Goal: Communication & Community: Ask a question

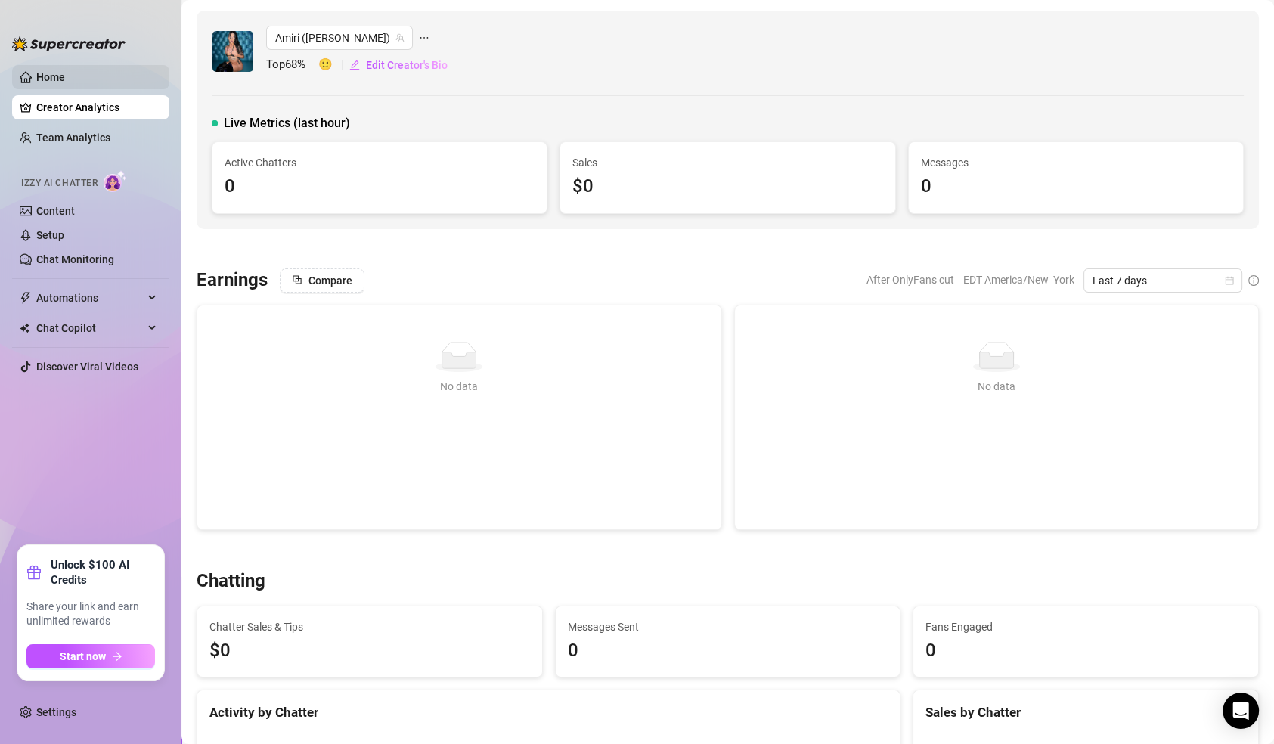
click at [65, 78] on link "Home" at bounding box center [50, 77] width 29 height 12
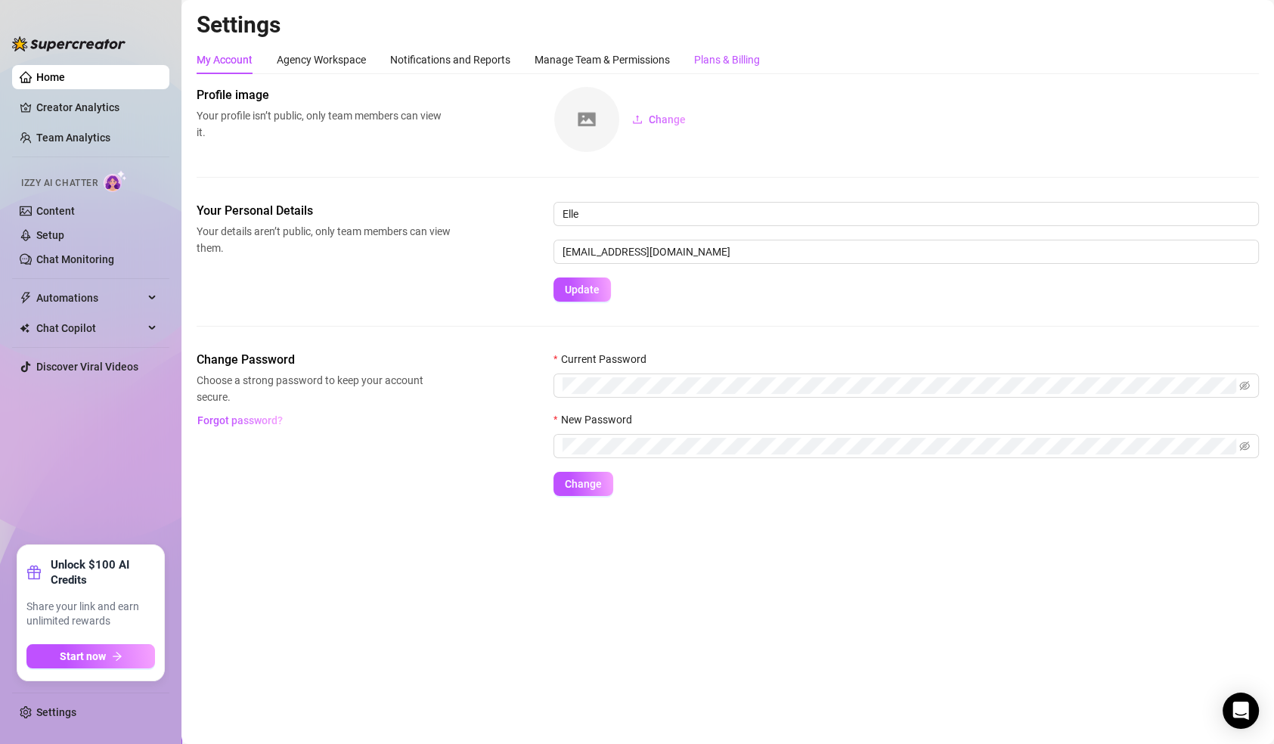
click at [721, 61] on div "Plans & Billing" at bounding box center [727, 59] width 66 height 17
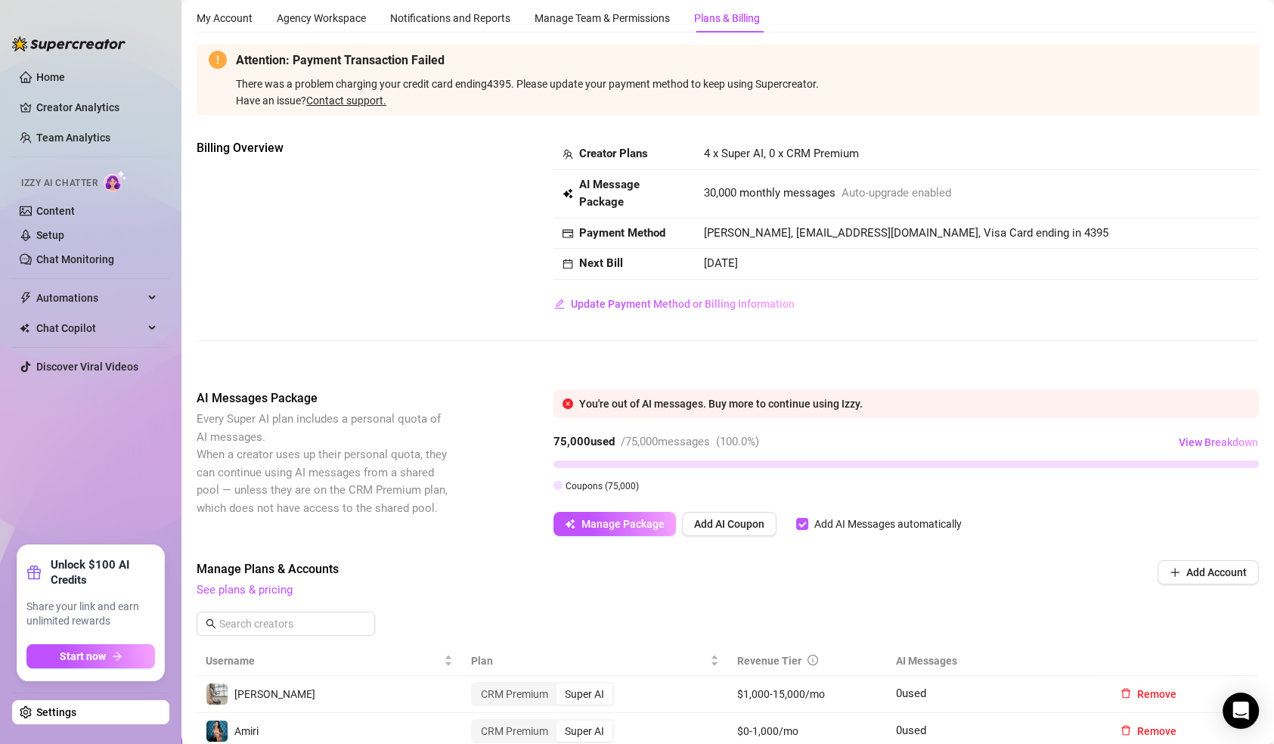
scroll to position [43, 0]
drag, startPoint x: 712, startPoint y: 398, endPoint x: 857, endPoint y: 405, distance: 146.1
click at [857, 405] on div "You're out of AI messages. Buy more to continue using Izzy." at bounding box center [906, 402] width 705 height 29
click at [857, 405] on div "You're out of AI messages. Buy more to continue using Izzy." at bounding box center [914, 402] width 671 height 17
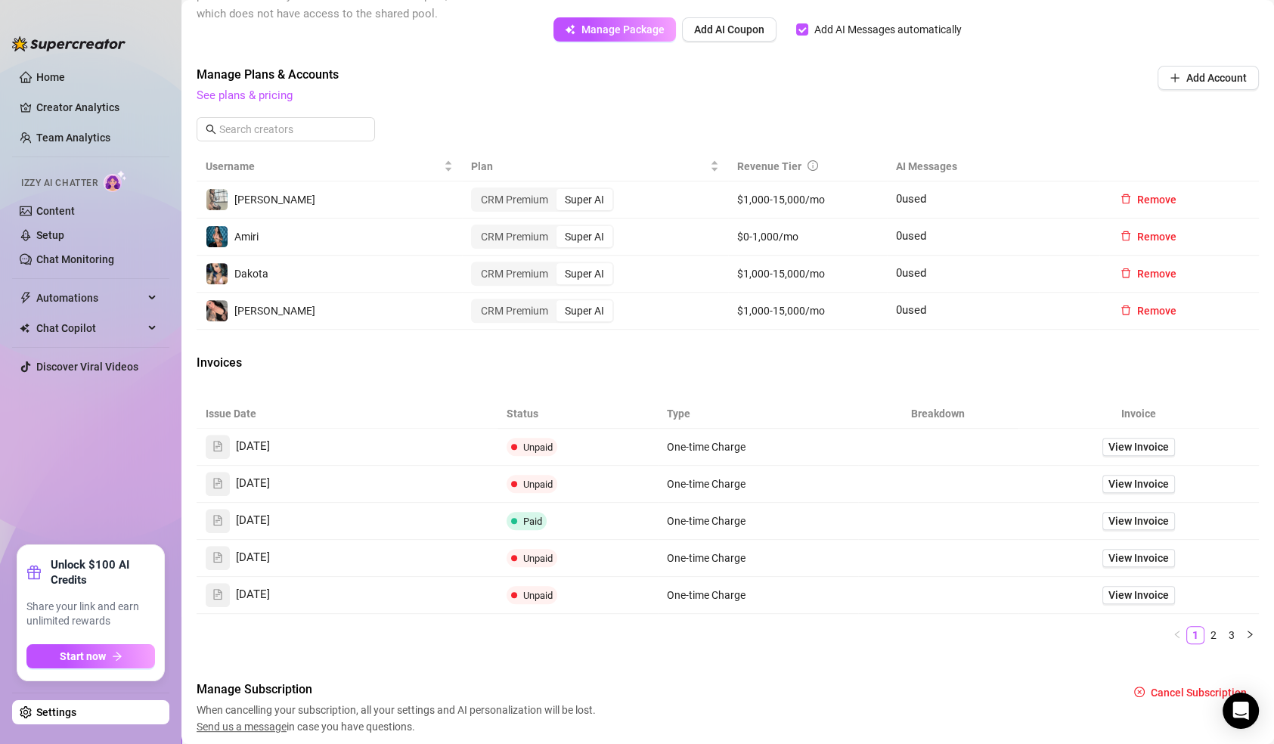
scroll to position [544, 0]
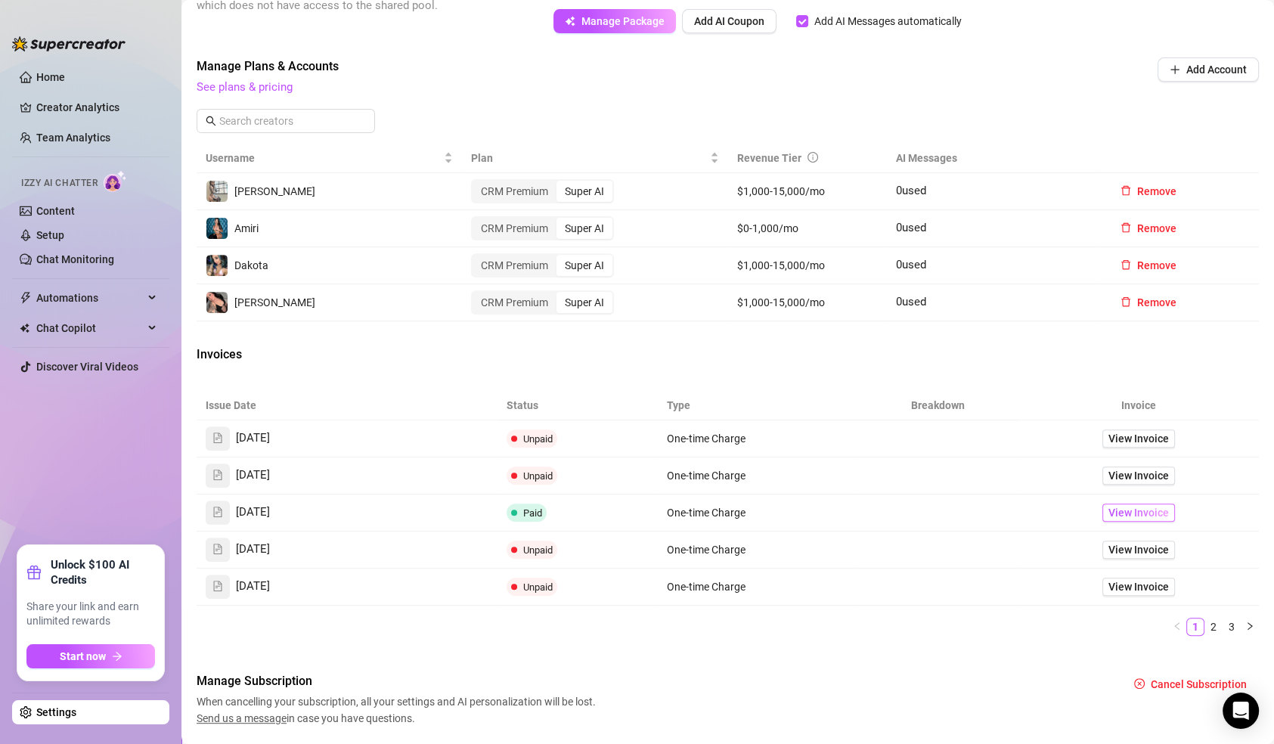
click at [1109, 510] on span "View Invoice" at bounding box center [1139, 512] width 60 height 17
click at [1118, 475] on span "View Invoice" at bounding box center [1139, 475] width 60 height 17
click at [1132, 439] on span "View Invoice" at bounding box center [1139, 438] width 60 height 17
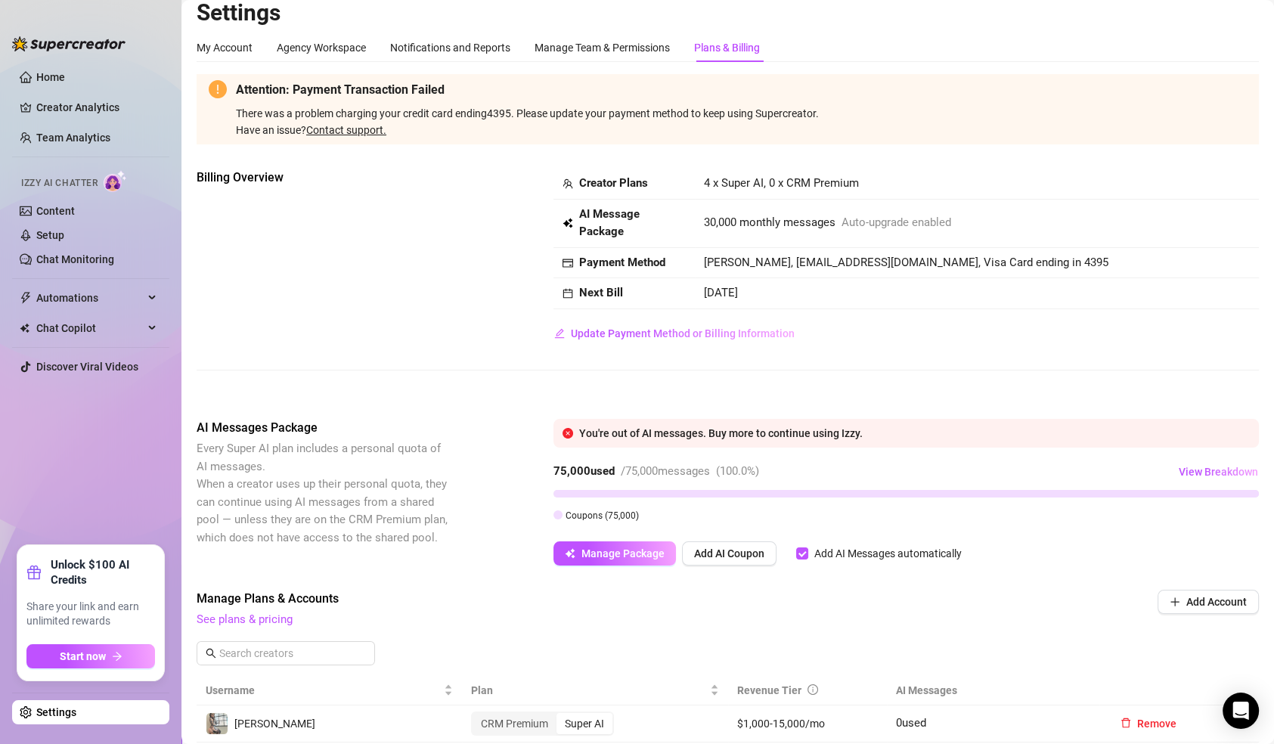
scroll to position [0, 0]
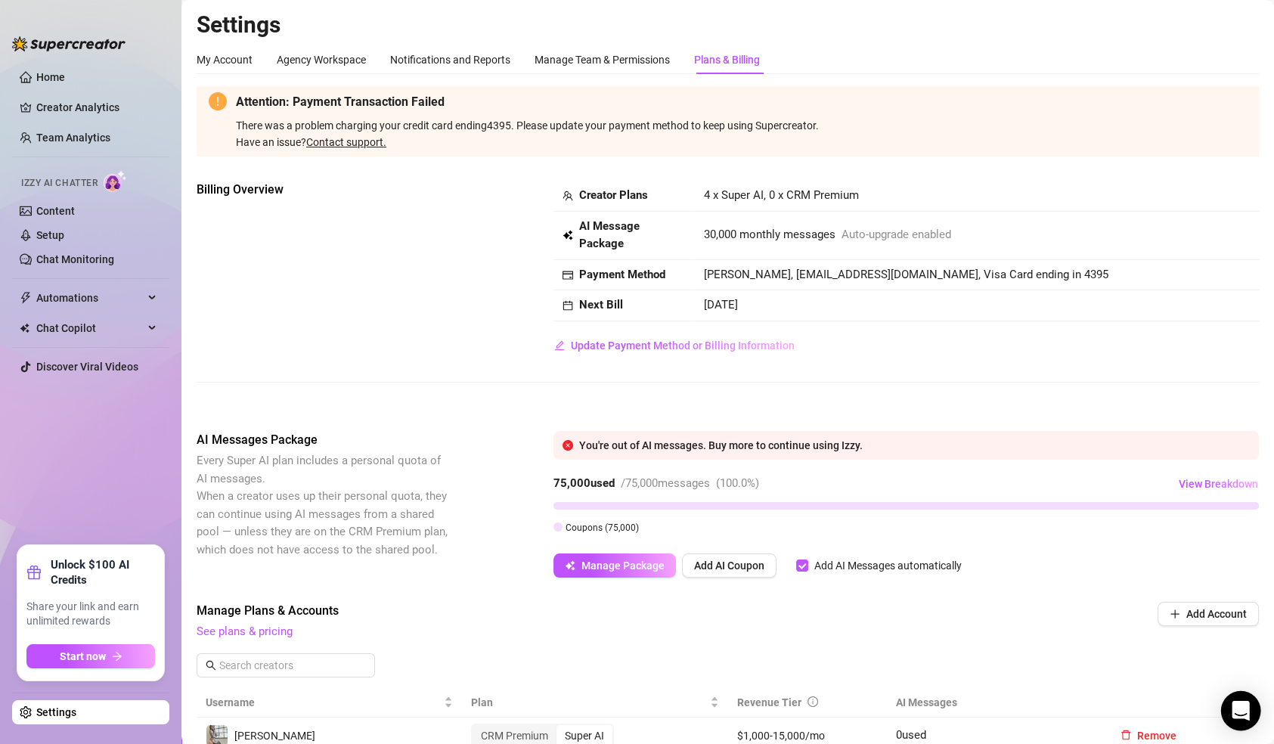
click at [1239, 705] on icon "Open Intercom Messenger" at bounding box center [1240, 711] width 17 height 20
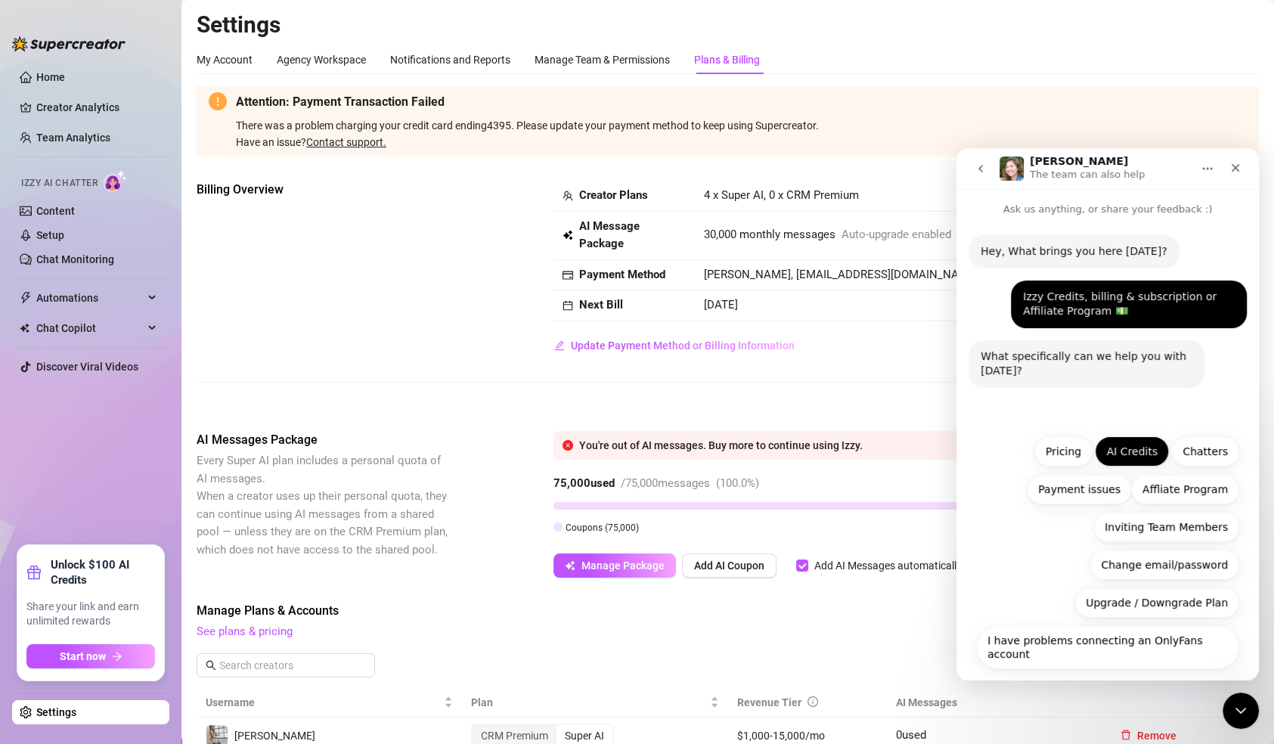
click at [1137, 454] on button "AI Credits" at bounding box center [1132, 451] width 74 height 30
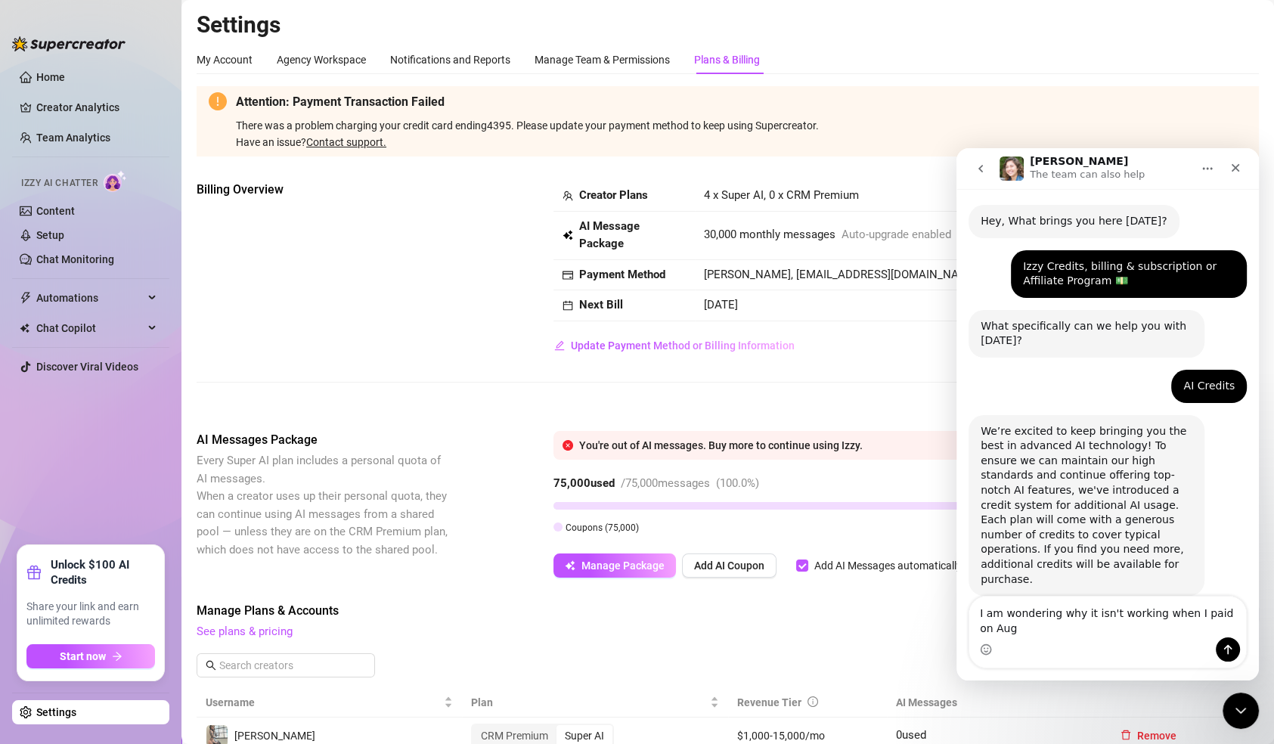
scroll to position [45, 0]
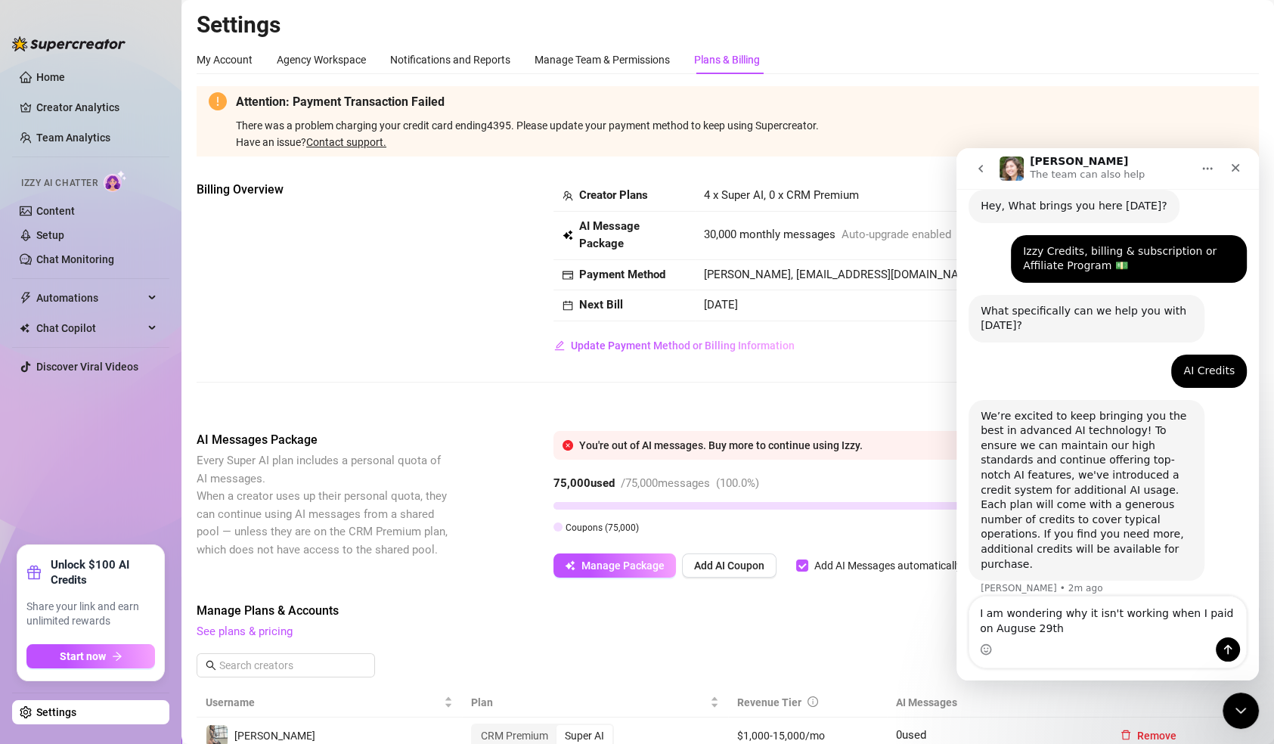
type textarea "I am wondering why it isn't working when I paid on Auguse 29th."
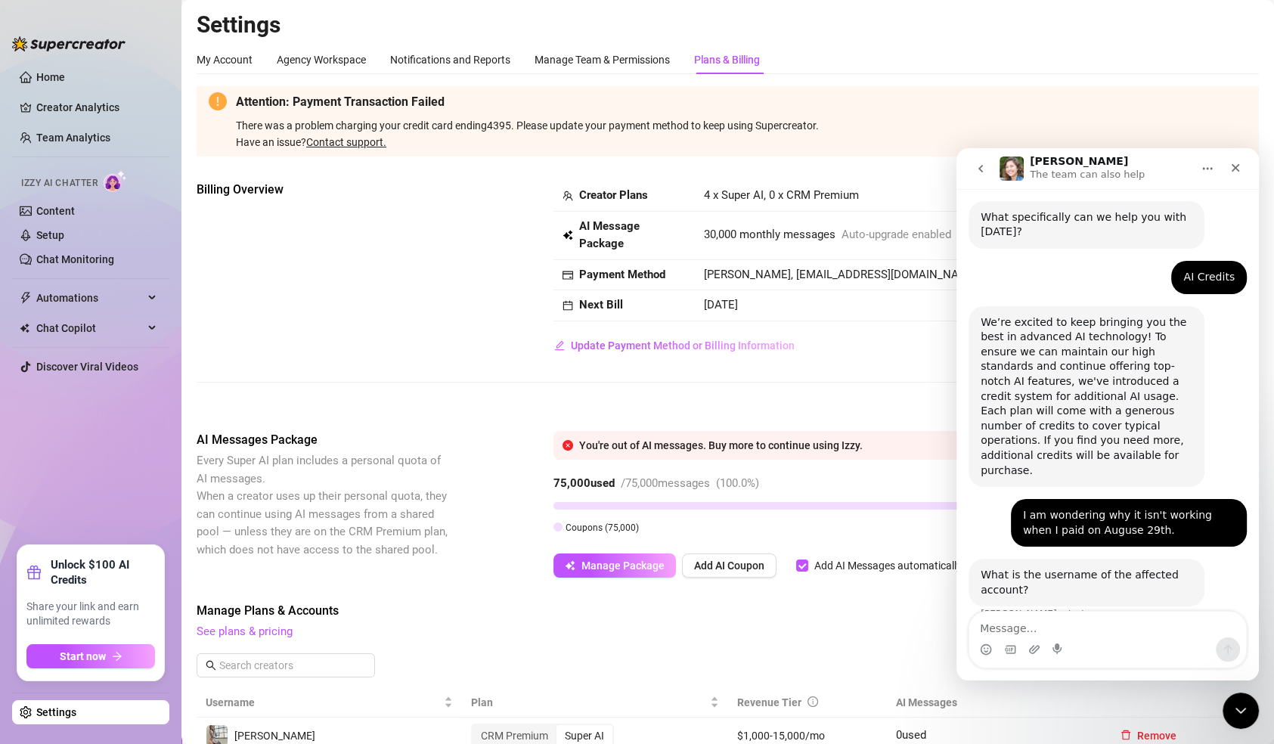
scroll to position [150, 0]
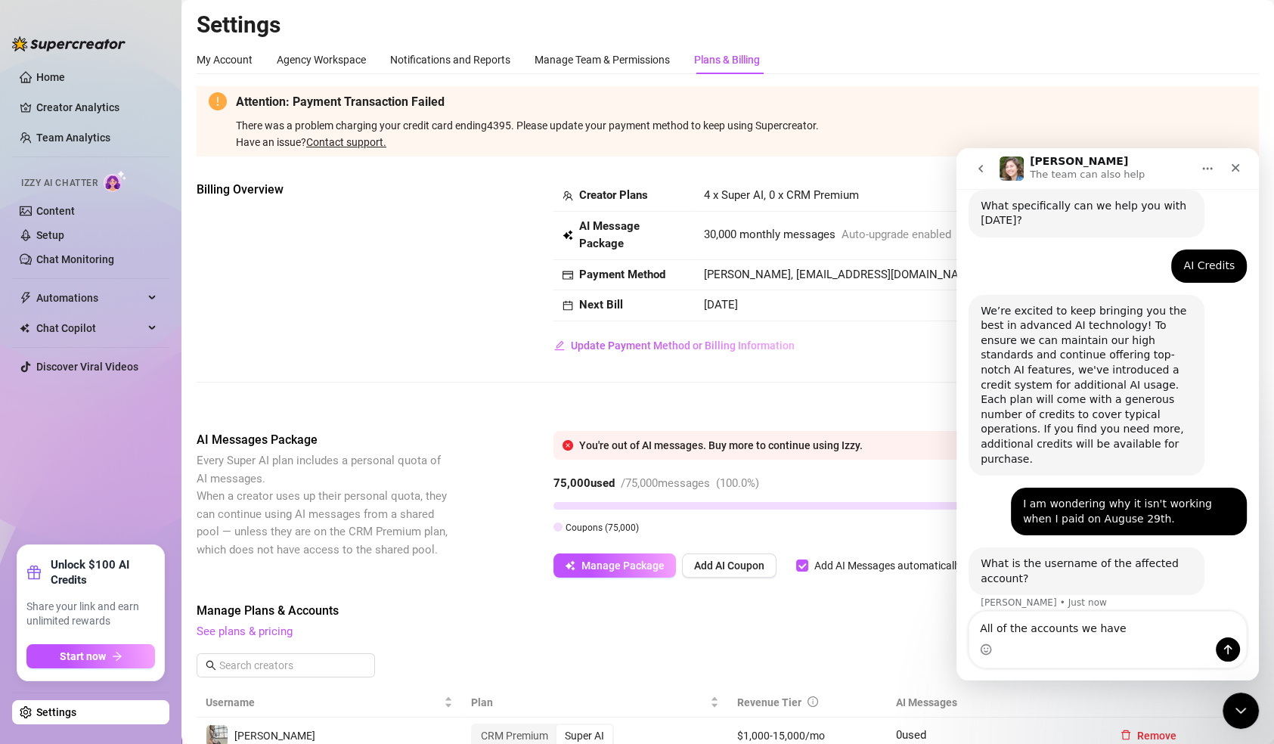
type textarea "All of the accounts we have"
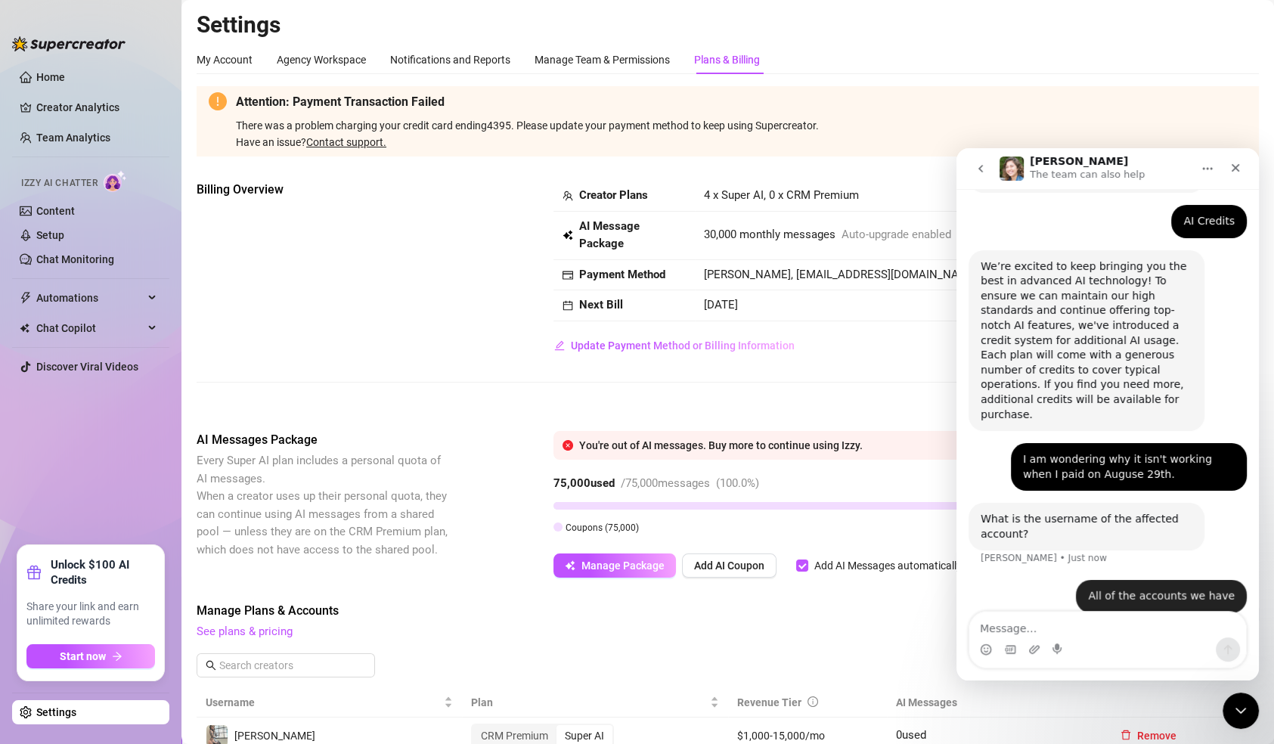
scroll to position [196, 0]
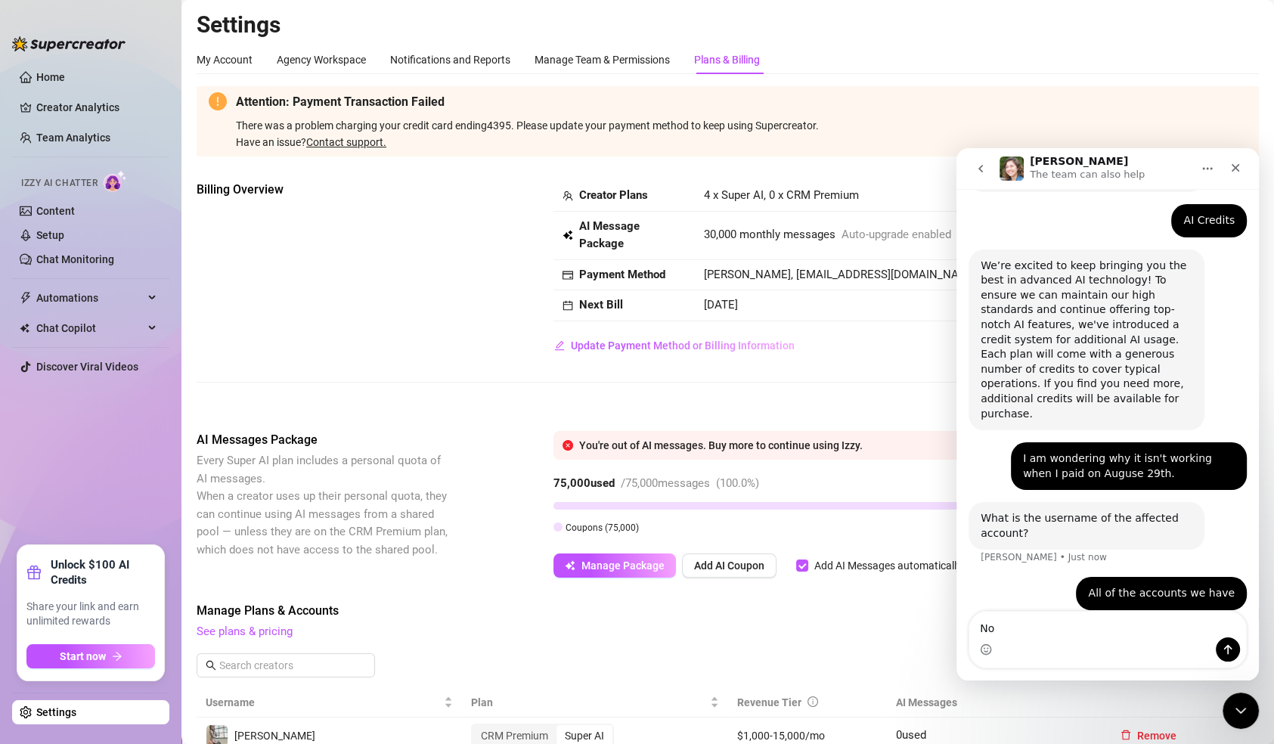
type textarea "N"
type textarea "T"
type textarea "\"
type textarea "The AI chatter is not working at all"
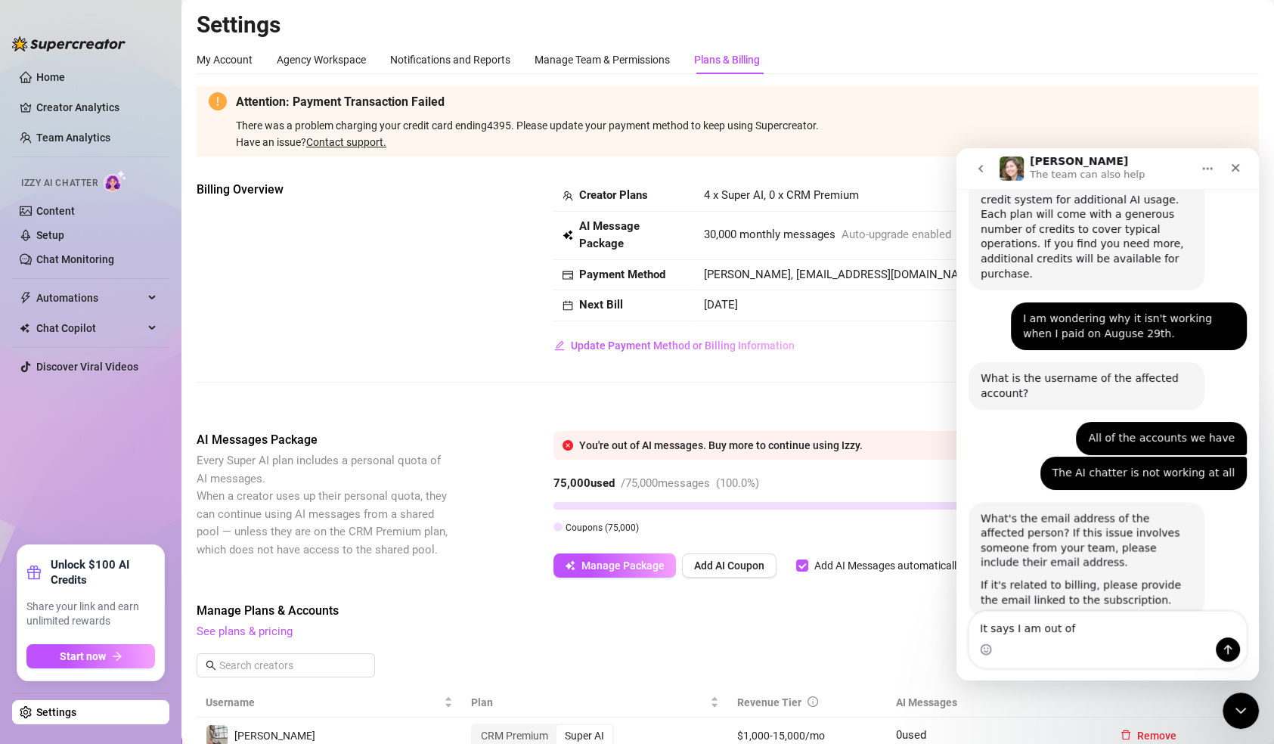
scroll to position [357, 0]
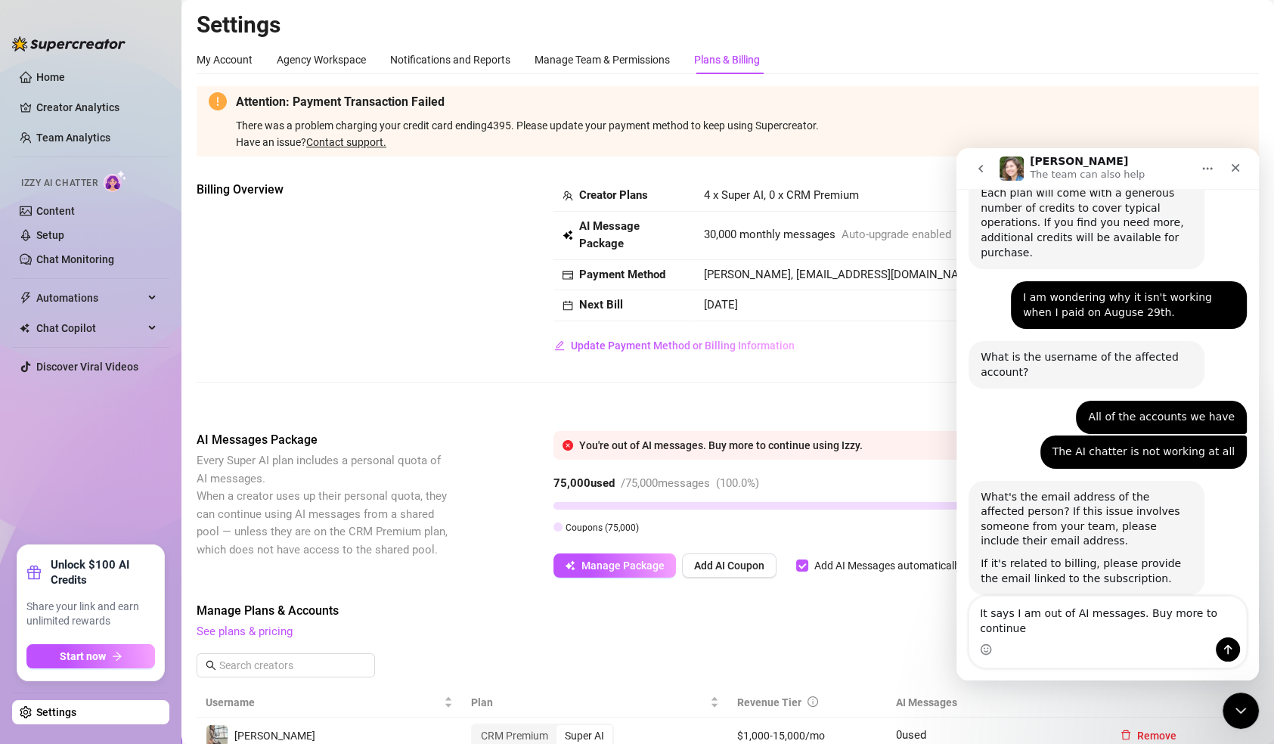
type textarea "It says I am out of AI messages. Buy more to continue."
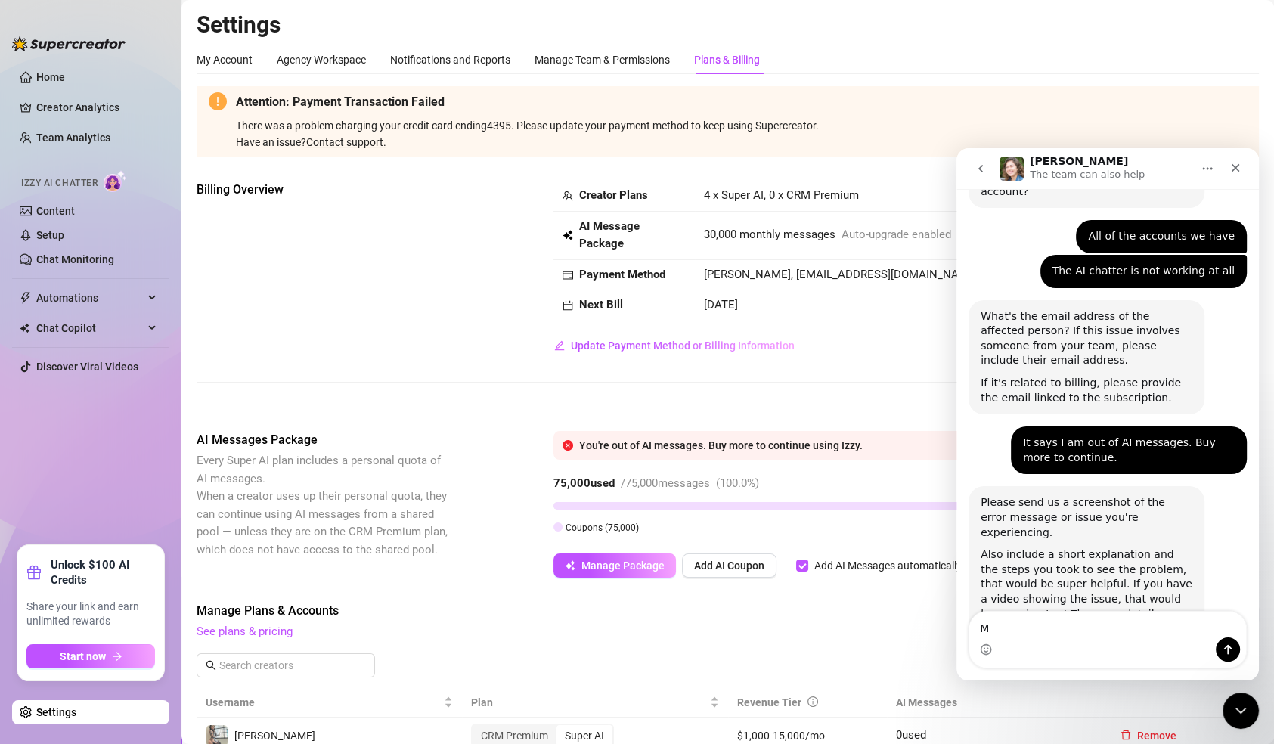
scroll to position [573, 0]
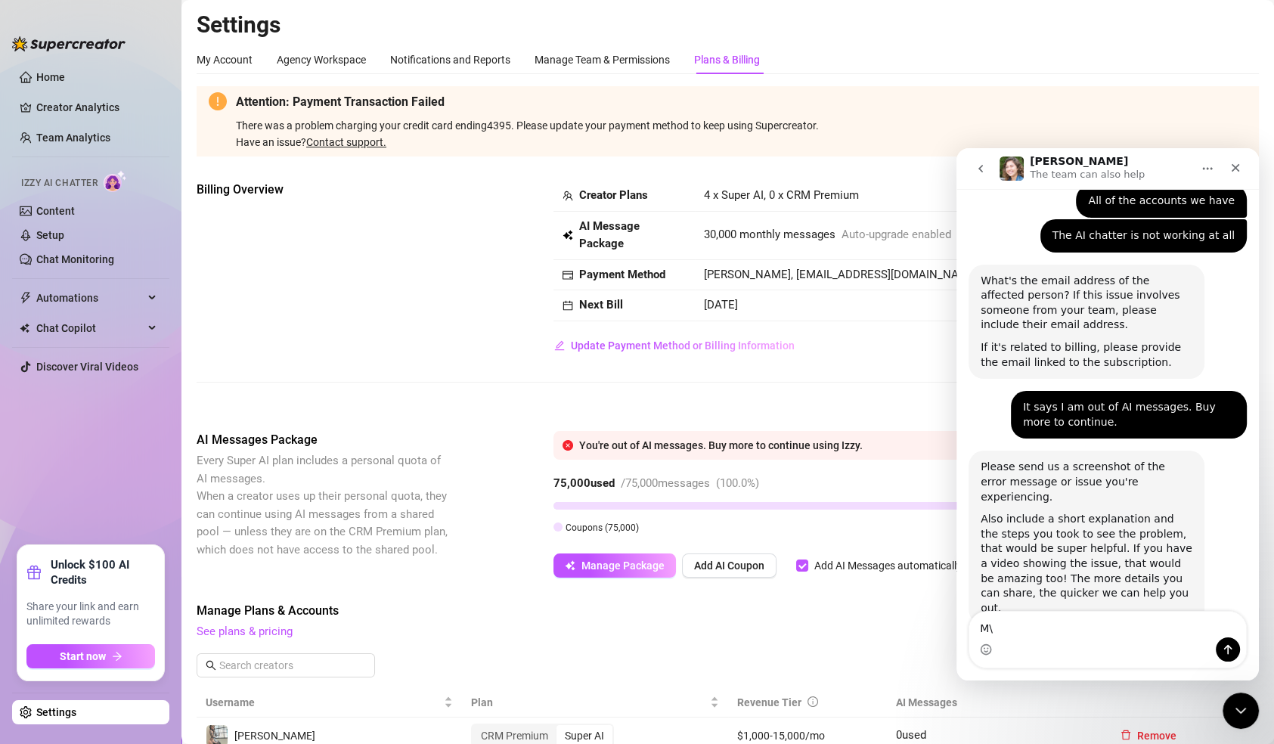
type textarea "M"
click at [1103, 641] on div "Intercom messenger" at bounding box center [1107, 649] width 277 height 24
click at [1081, 633] on textarea "Message…" at bounding box center [1107, 625] width 277 height 26
type textarea "I"
click at [1062, 647] on div "Intercom messenger" at bounding box center [1107, 649] width 277 height 24
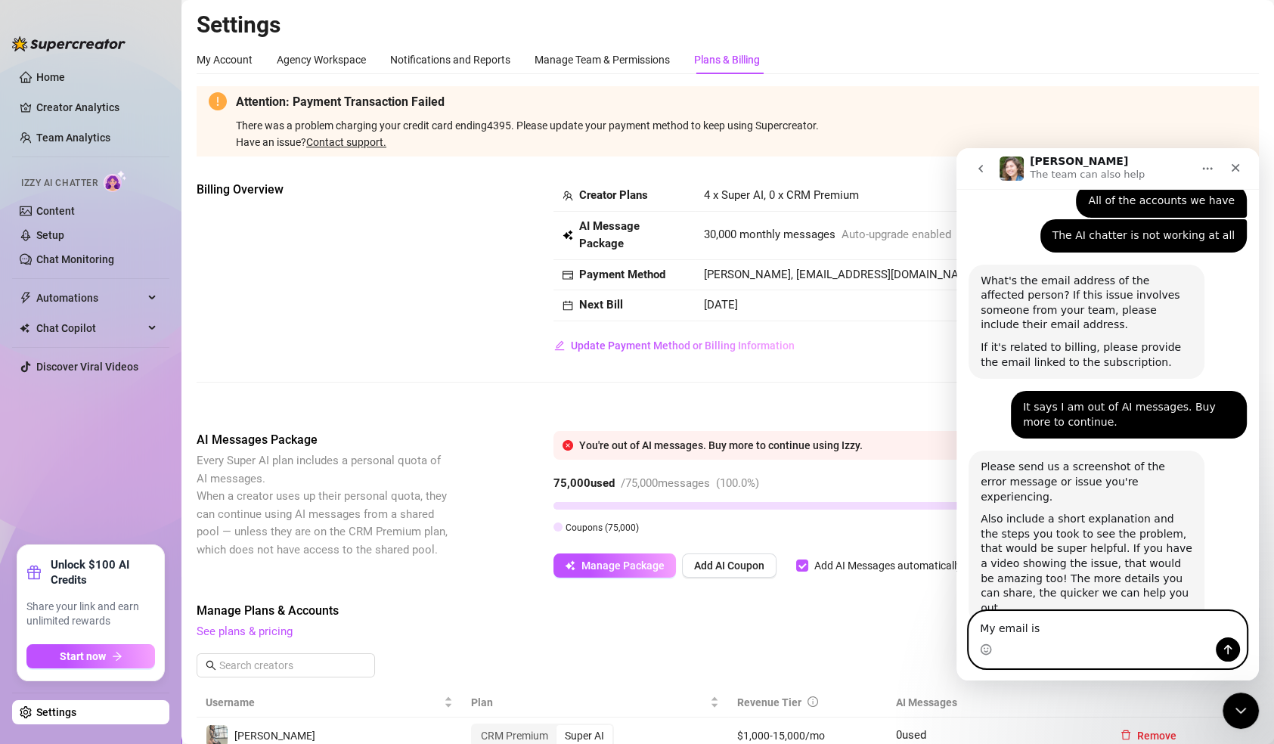
click at [1049, 635] on textarea "My email is" at bounding box center [1107, 625] width 277 height 26
type textarea "My email is [EMAIL_ADDRESS][DOMAIN_NAME]"
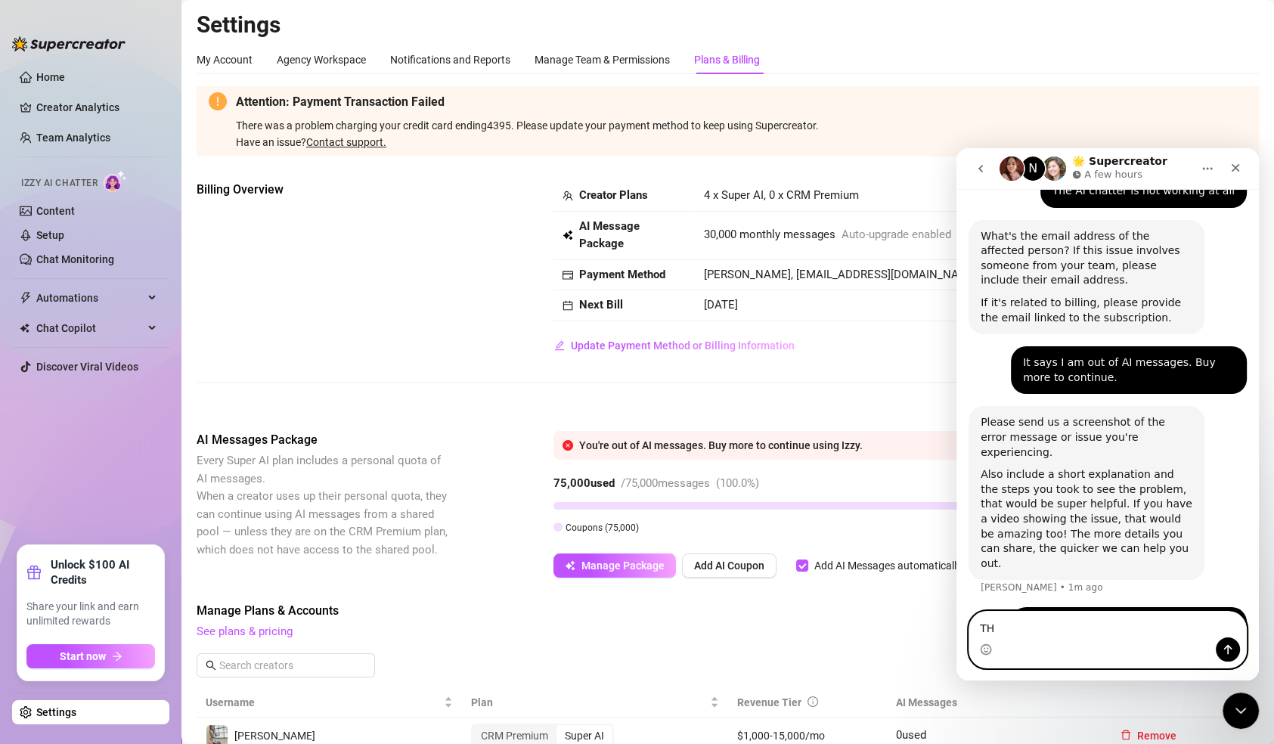
type textarea "T"
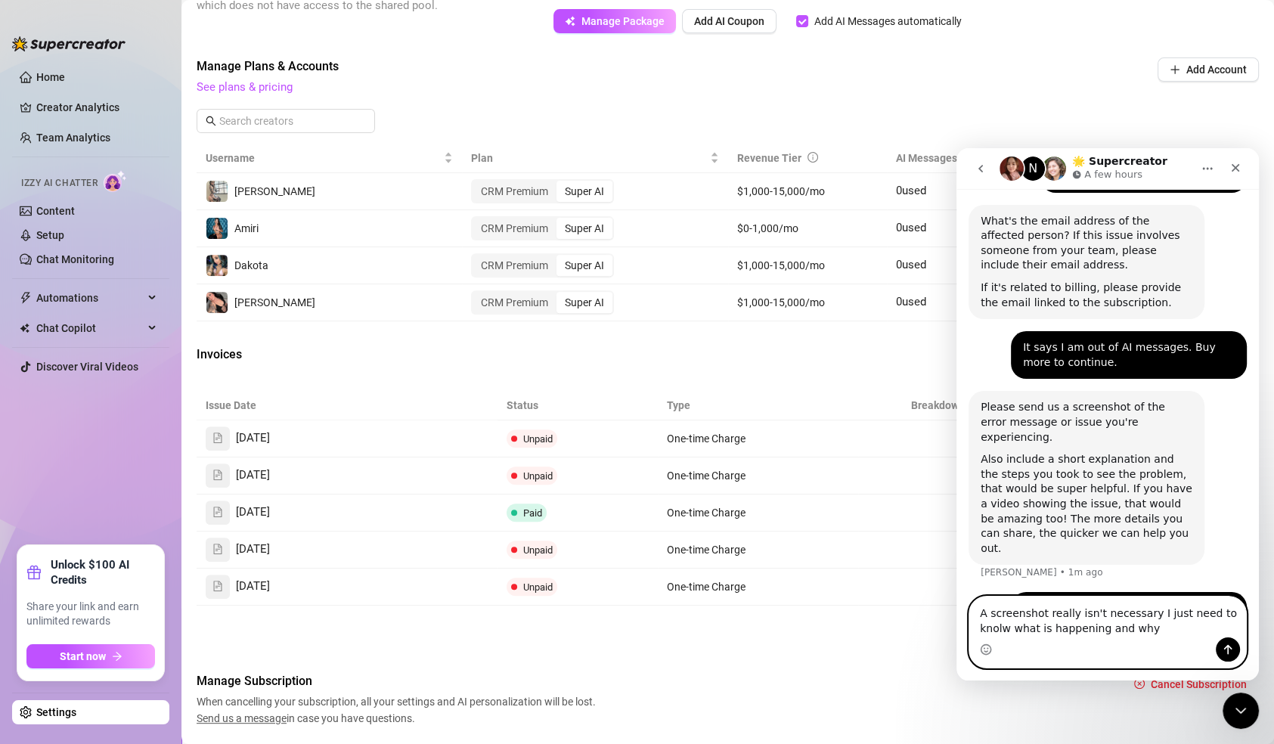
scroll to position [587, 0]
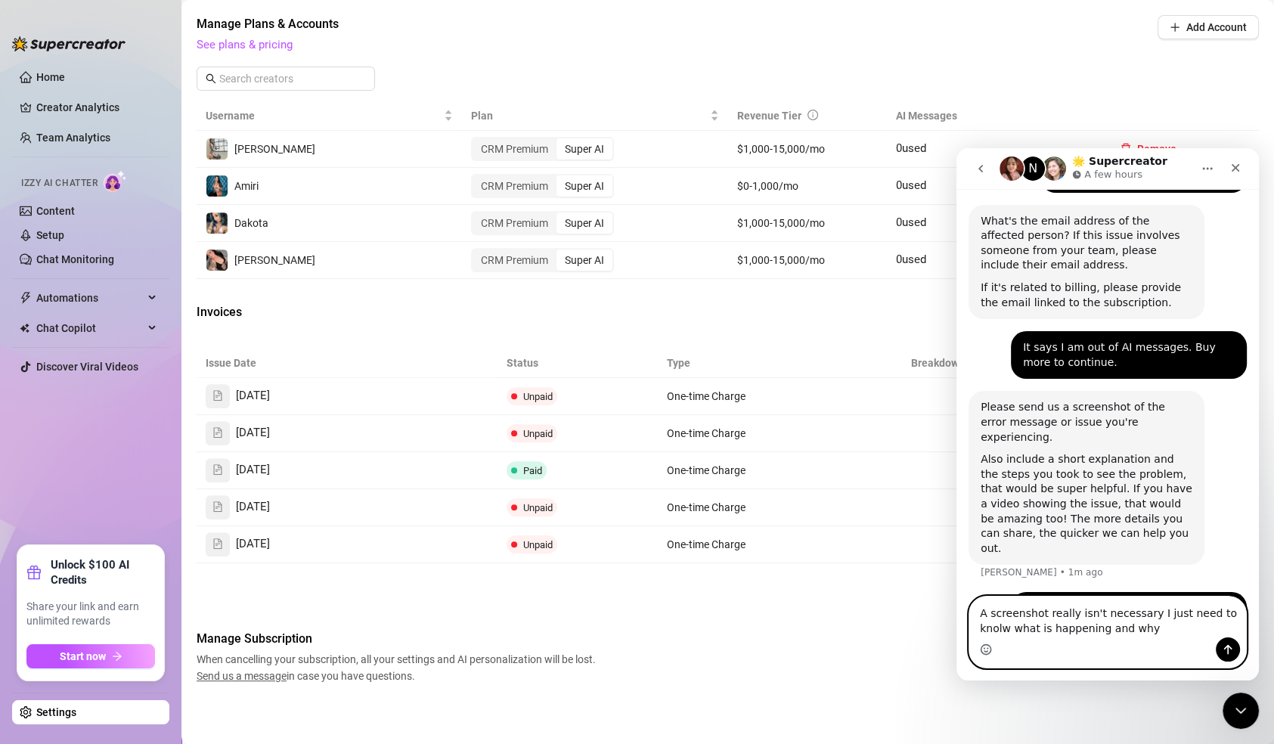
click at [983, 647] on icon "Emoji picker" at bounding box center [986, 649] width 12 height 12
click at [1152, 638] on div "Intercom messenger" at bounding box center [1107, 649] width 277 height 24
click at [1115, 626] on textarea "A screenshot really isn't necessary I just need to knolw what is happening and …" at bounding box center [1107, 617] width 277 height 41
click at [1050, 616] on textarea "A screenshot really isn't necessary I just need to knolw what is happening and …" at bounding box center [1107, 617] width 277 height 41
drag, startPoint x: 1124, startPoint y: 627, endPoint x: 934, endPoint y: 566, distance: 199.4
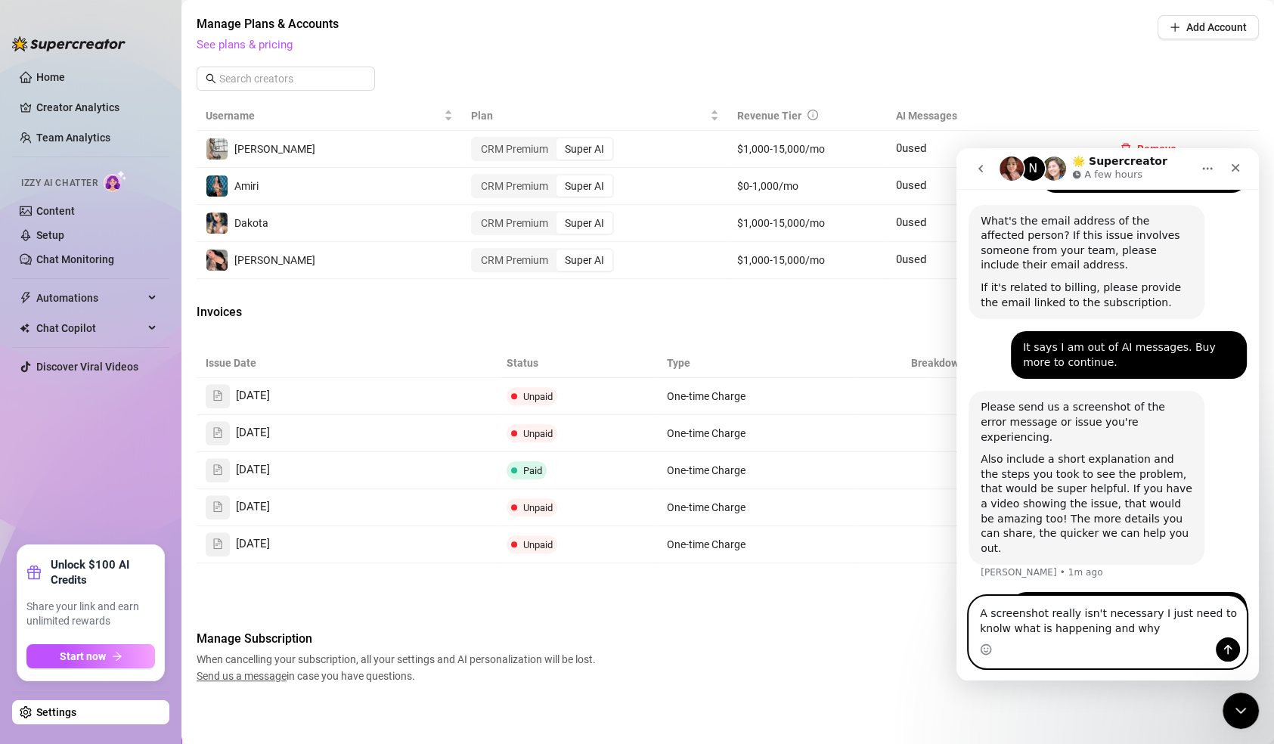
click at [957, 566] on html "N 🌟 Supercreator A few hours Ask us anything, or share your feedback :) Hey, Wh…" at bounding box center [1108, 414] width 302 height 532
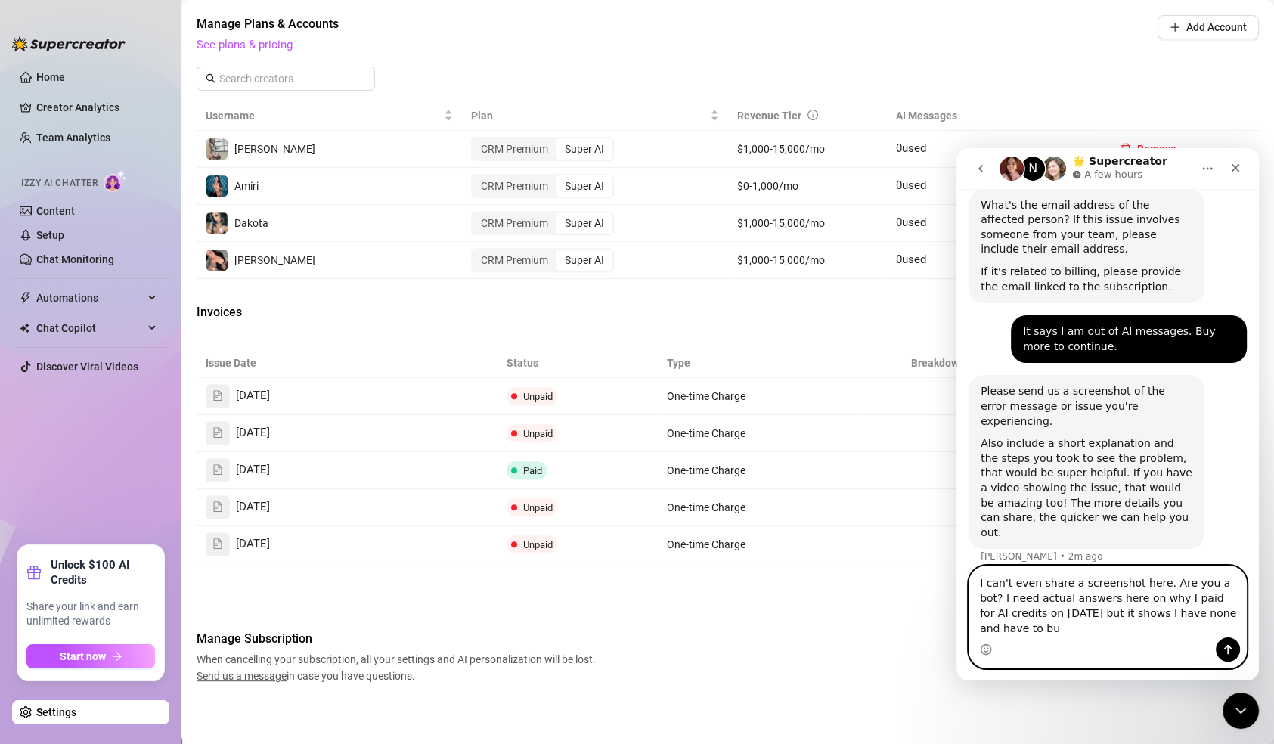
scroll to position [663, 0]
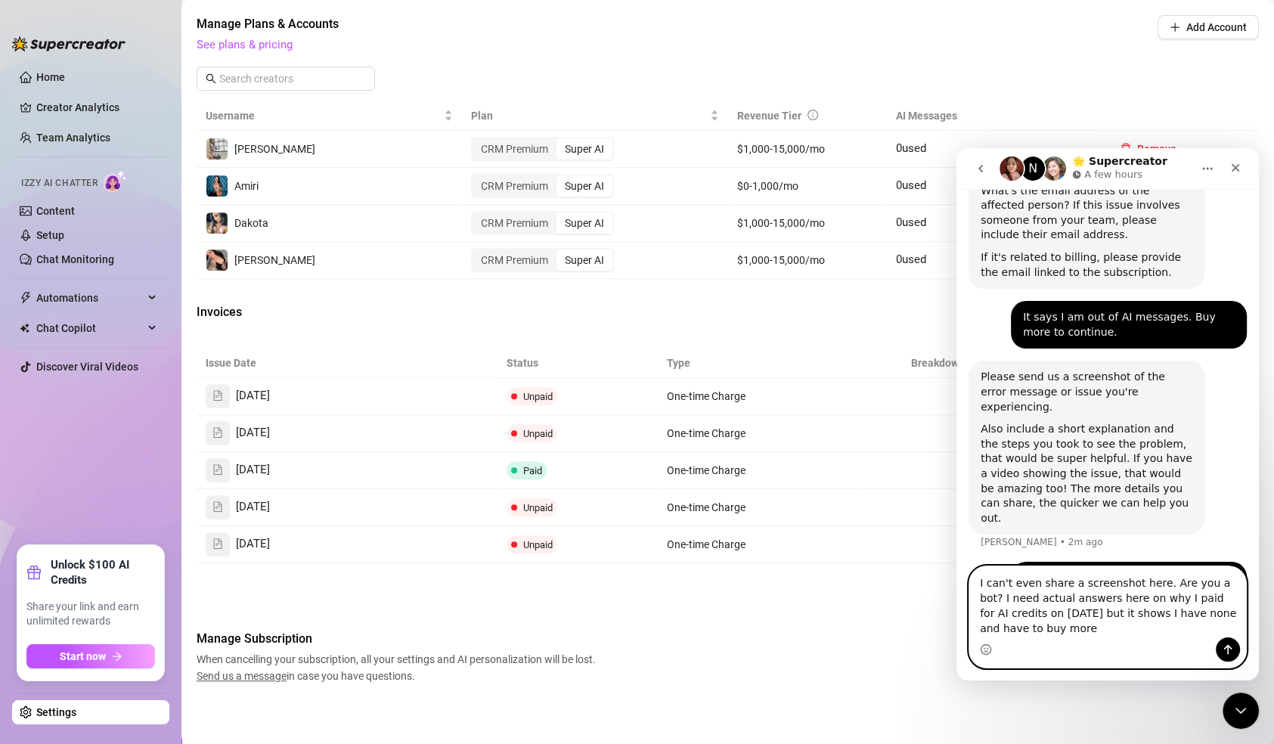
type textarea "I can't even share a screenshot here. Are you a bot? I need actual answers here…"
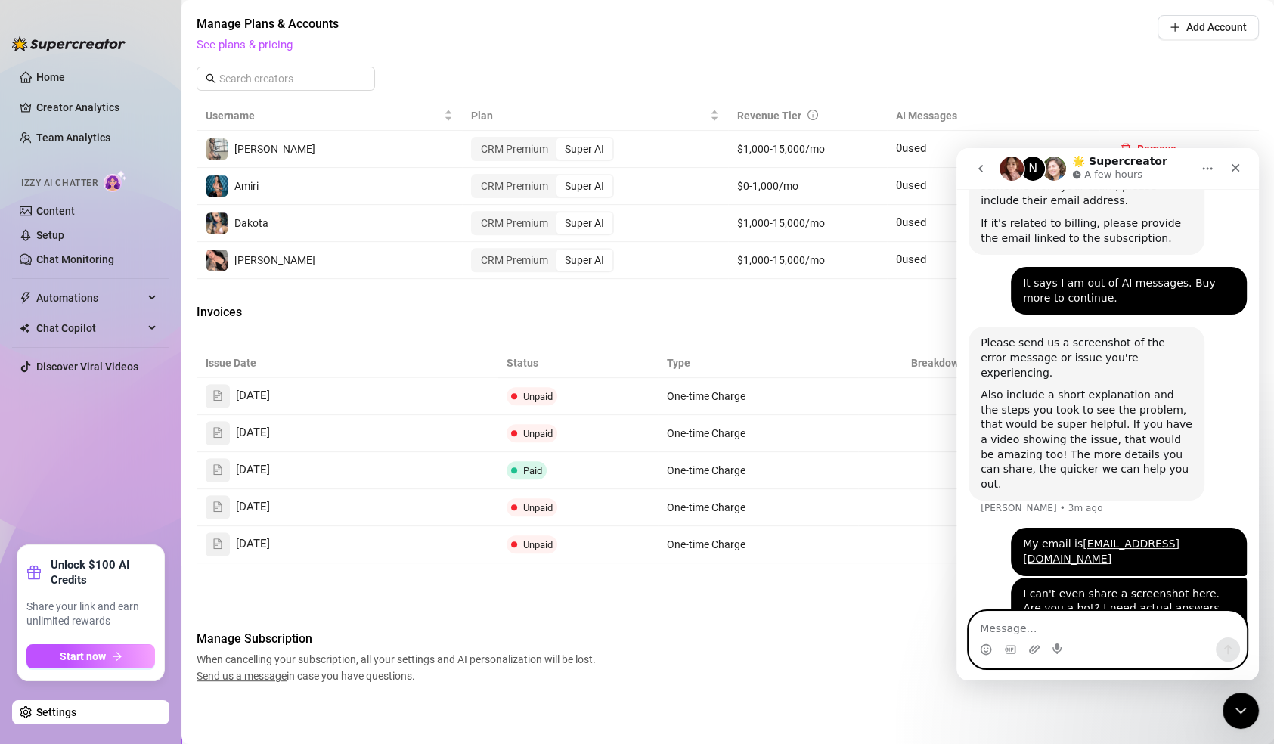
scroll to position [697, 0]
click at [1239, 172] on icon "Close" at bounding box center [1236, 168] width 12 height 12
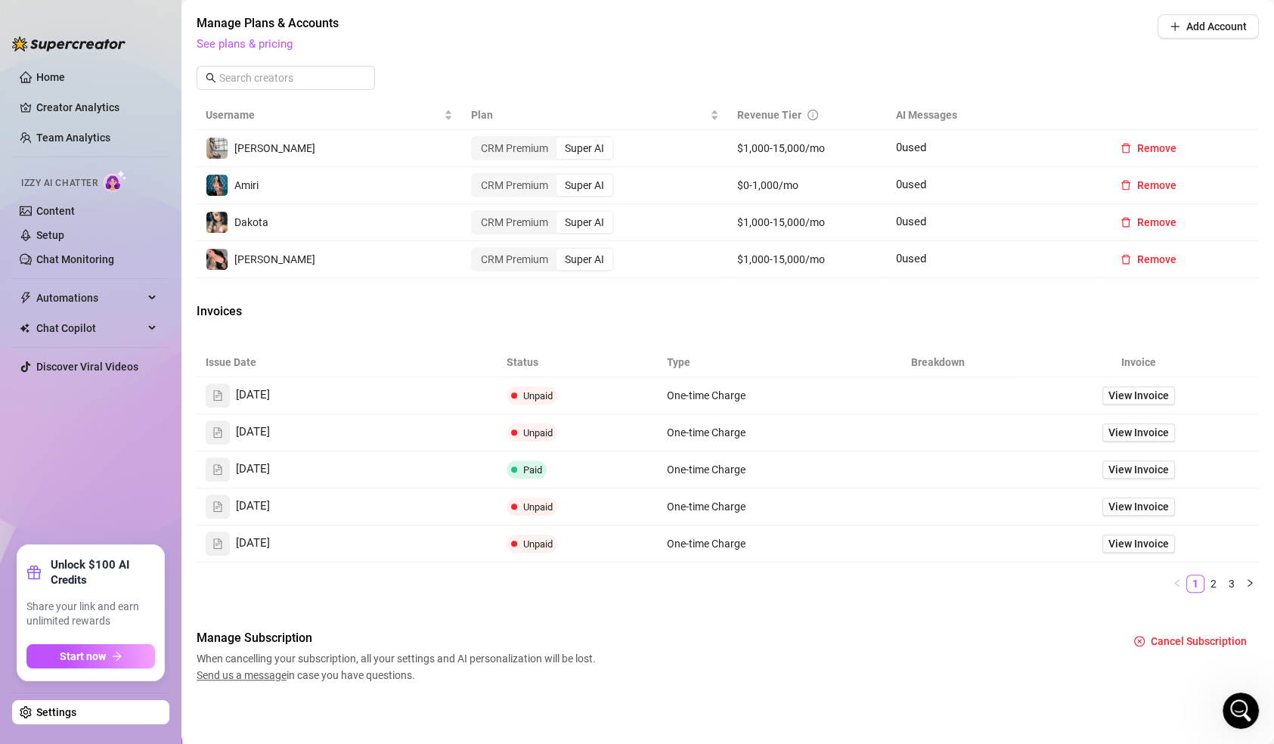
scroll to position [587, 0]
click at [1231, 709] on icon "Open Intercom Messenger" at bounding box center [1238, 708] width 25 height 25
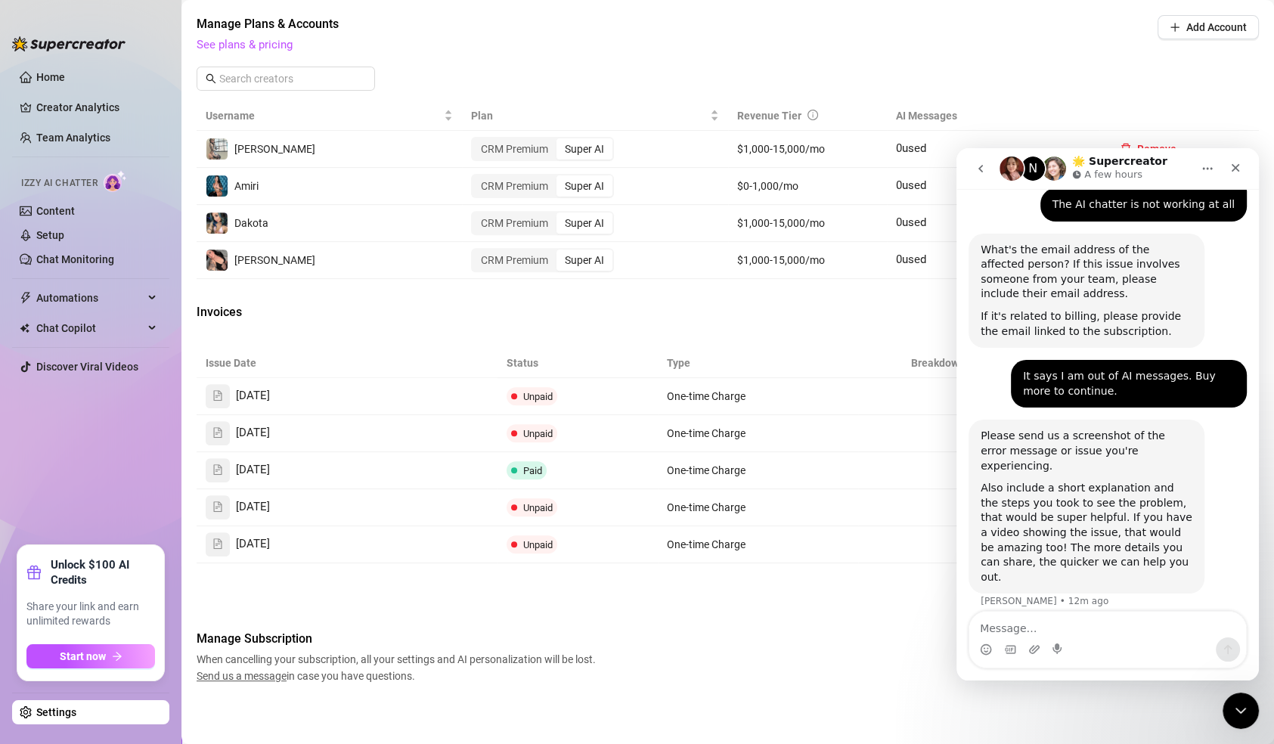
scroll to position [697, 0]
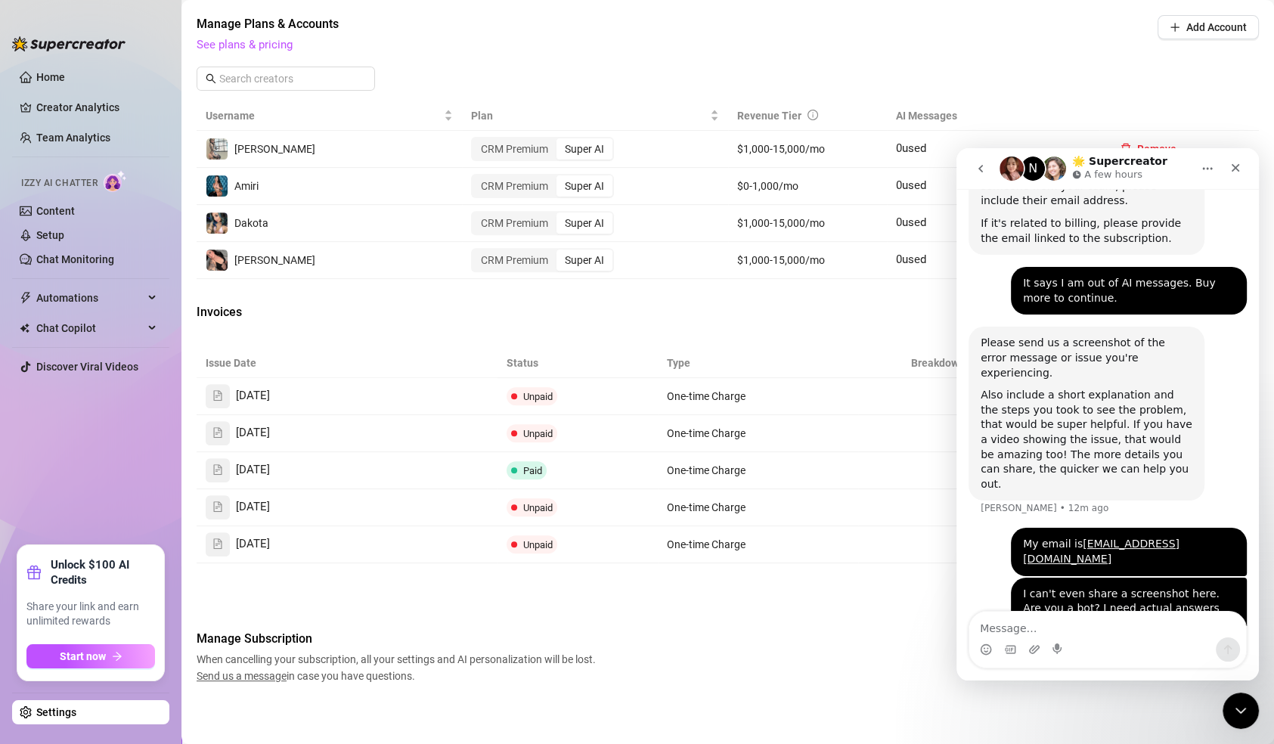
drag, startPoint x: 1100, startPoint y: 620, endPoint x: 1011, endPoint y: 619, distance: 89.2
click at [1011, 619] on textarea "Message…" at bounding box center [1107, 625] width 277 height 26
click at [1009, 622] on textarea "Message…" at bounding box center [1107, 625] width 277 height 26
click at [1016, 619] on textarea "Message…" at bounding box center [1107, 625] width 277 height 26
click at [667, 656] on div "Manage Subscription When cancelling your subscription, all your settings and AI…" at bounding box center [728, 657] width 1062 height 54
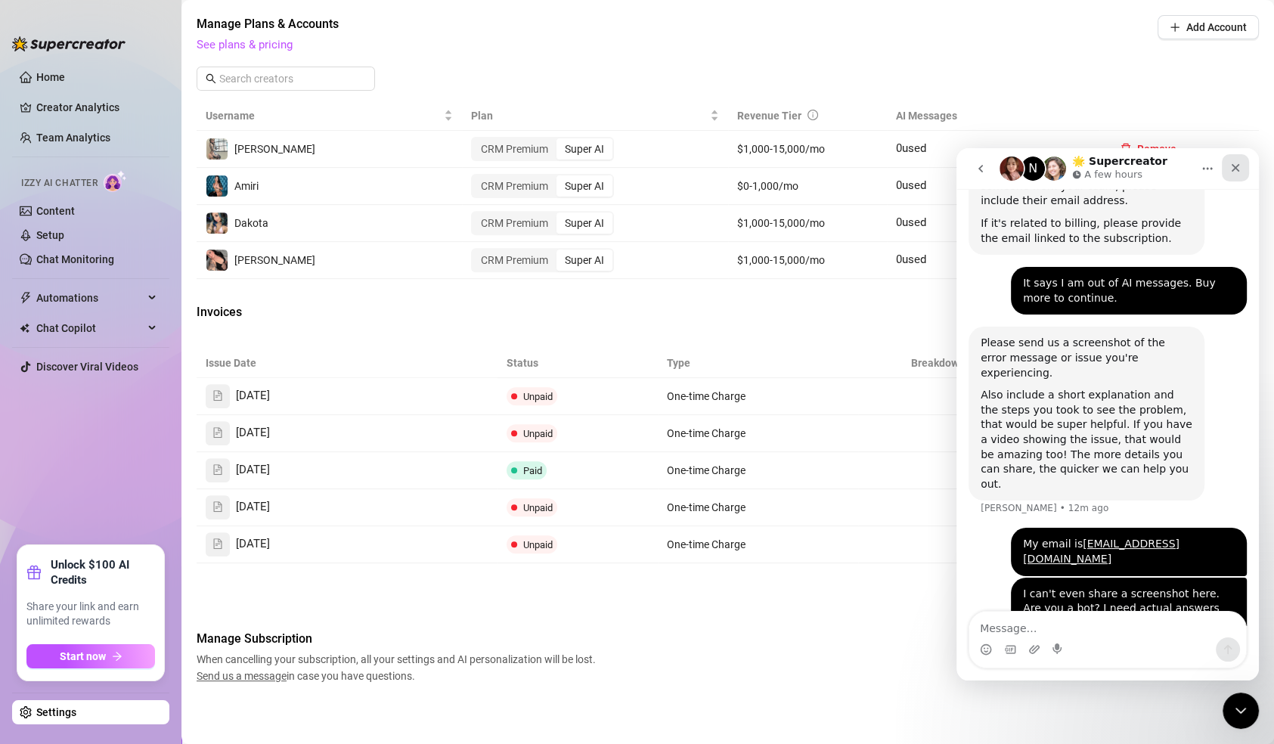
click at [1236, 166] on icon "Close" at bounding box center [1236, 168] width 12 height 12
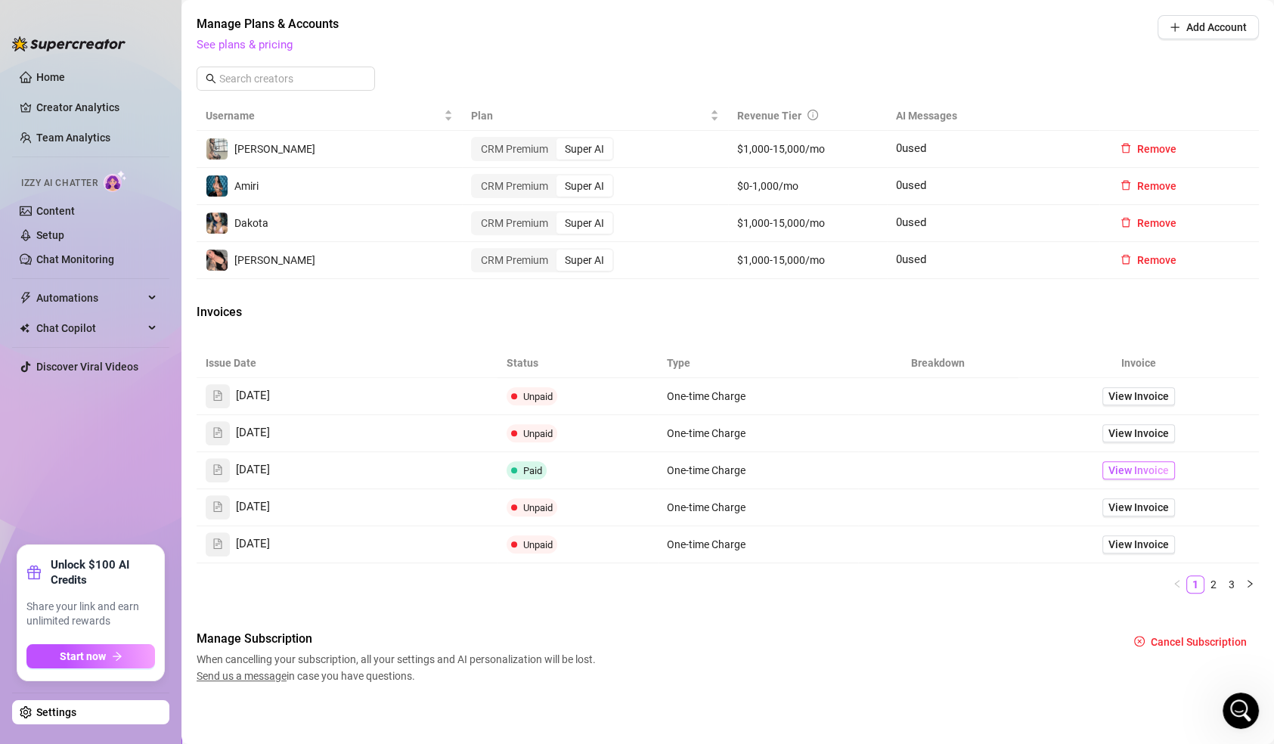
click at [1133, 467] on span "View Invoice" at bounding box center [1139, 470] width 60 height 17
click at [1130, 504] on span "View Invoice" at bounding box center [1139, 507] width 60 height 17
